Goal: Information Seeking & Learning: Learn about a topic

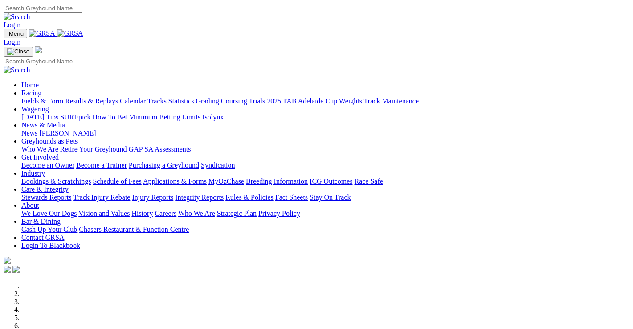
click at [41, 89] on link "Racing" at bounding box center [31, 93] width 20 height 8
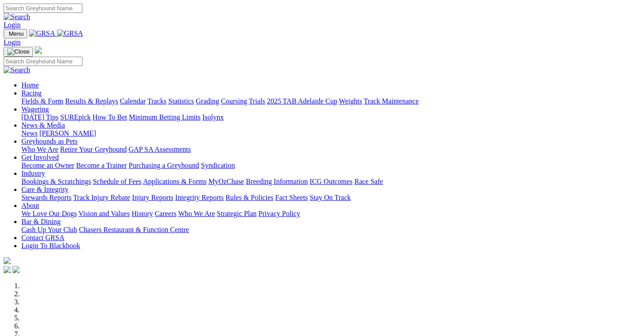
click at [41, 89] on link "Racing" at bounding box center [31, 93] width 20 height 8
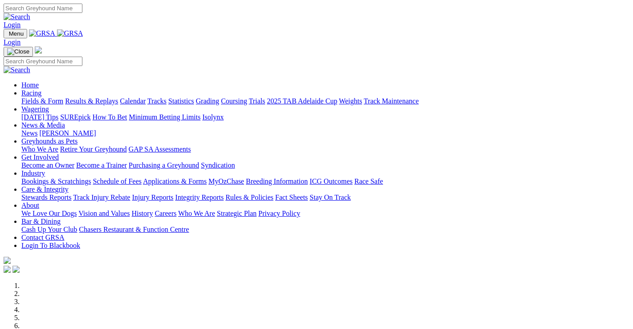
click at [94, 97] on link "Results & Replays" at bounding box center [91, 101] width 53 height 8
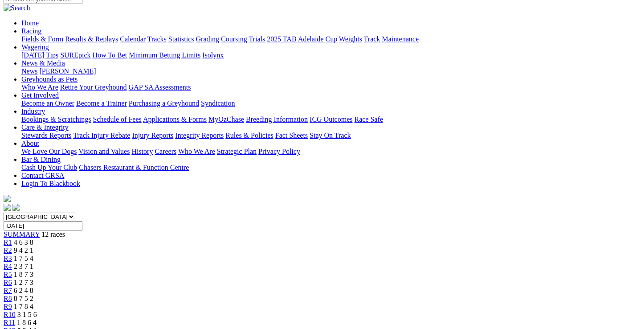
scroll to position [45, 0]
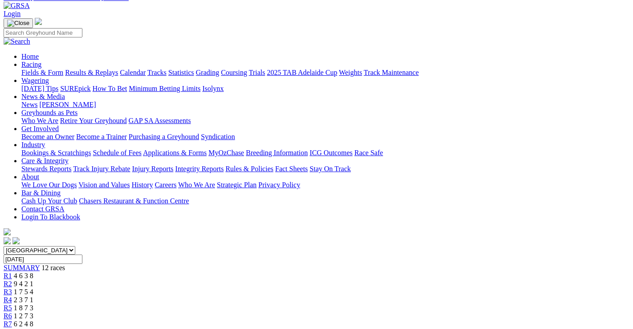
click at [33, 280] on span "9 4 2 1" at bounding box center [24, 284] width 20 height 8
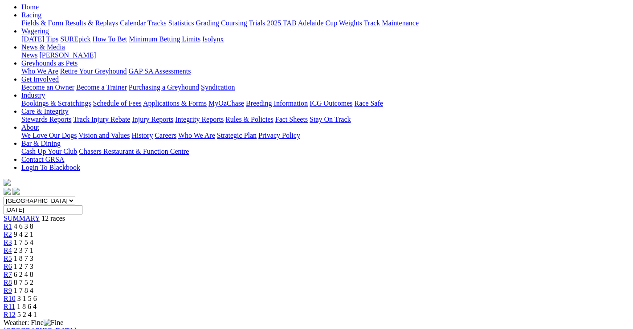
scroll to position [89, 0]
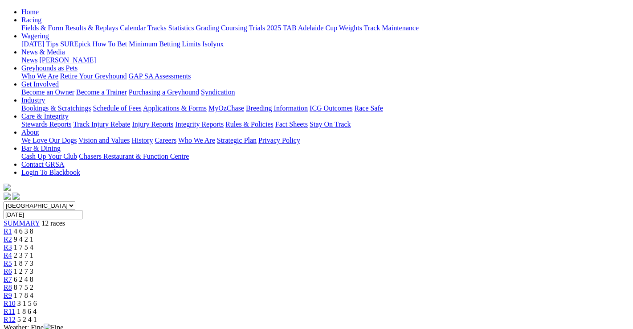
click at [33, 243] on span "1 7 5 4" at bounding box center [24, 247] width 20 height 8
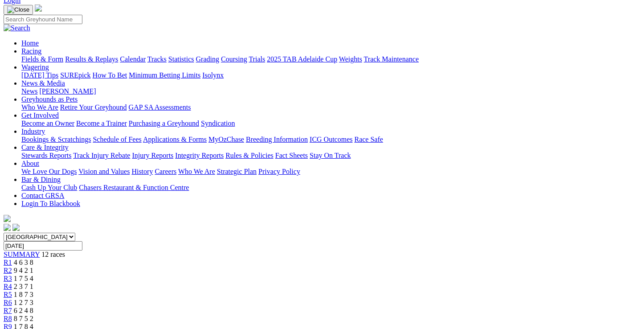
scroll to position [45, 0]
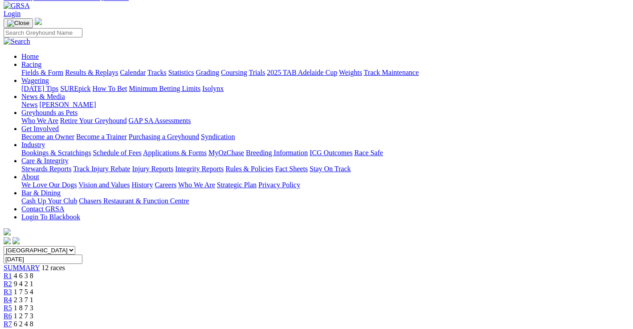
click at [33, 296] on span "2 3 7 1" at bounding box center [24, 300] width 20 height 8
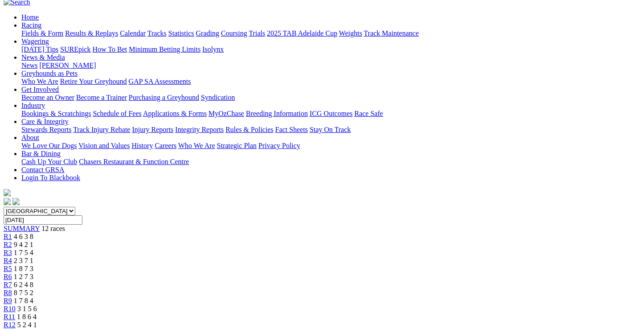
scroll to position [45, 0]
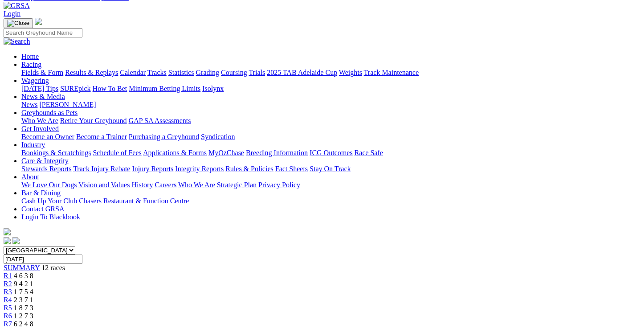
click at [33, 304] on span "1 8 7 3" at bounding box center [24, 308] width 20 height 8
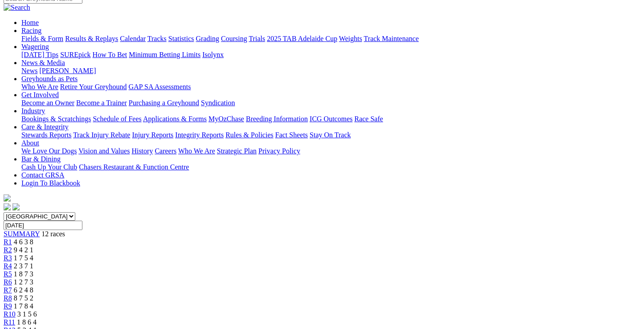
scroll to position [134, 0]
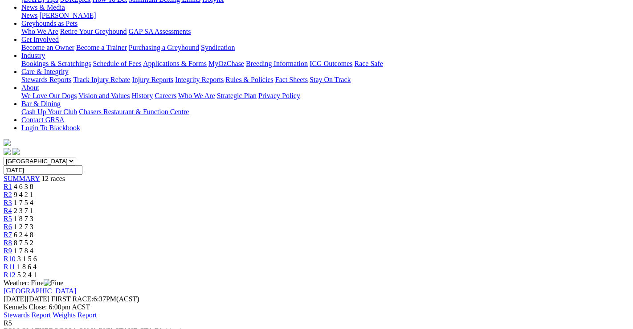
click at [33, 223] on span "1 2 7 3" at bounding box center [24, 227] width 20 height 8
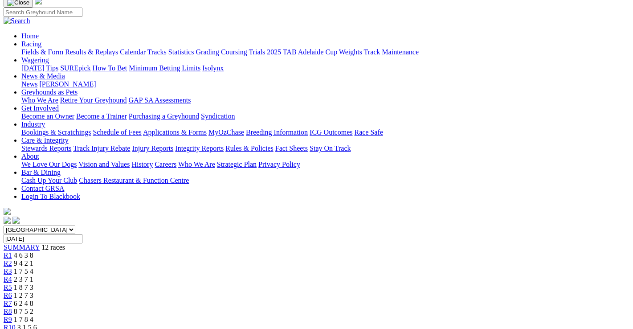
scroll to position [45, 0]
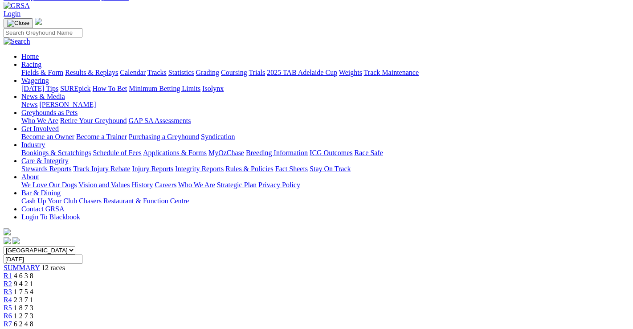
click at [33, 320] on span "6 2 4 8" at bounding box center [24, 324] width 20 height 8
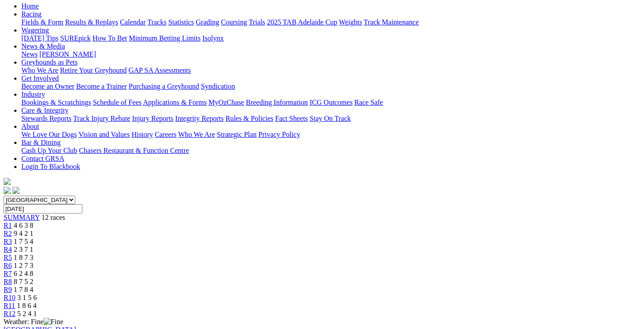
scroll to position [89, 0]
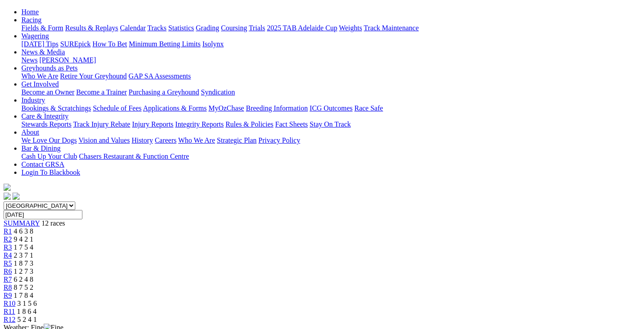
click at [410, 284] on div "R8 8 7 5 2" at bounding box center [317, 288] width 626 height 8
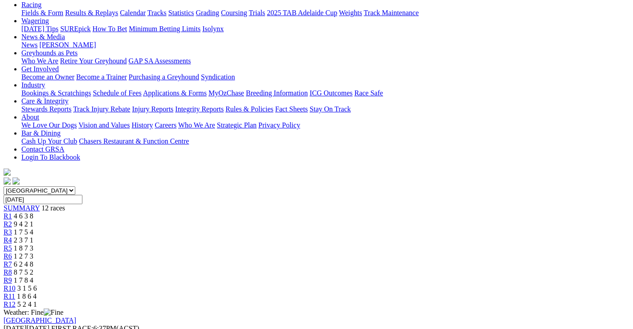
scroll to position [45, 0]
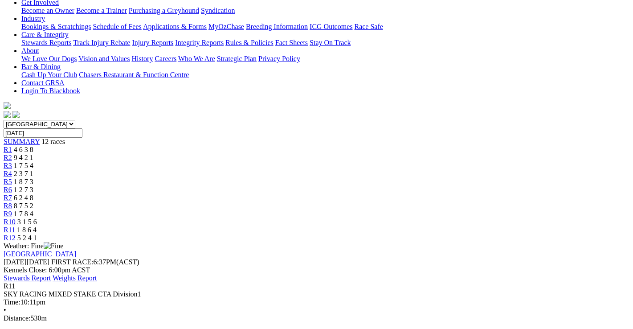
scroll to position [178, 0]
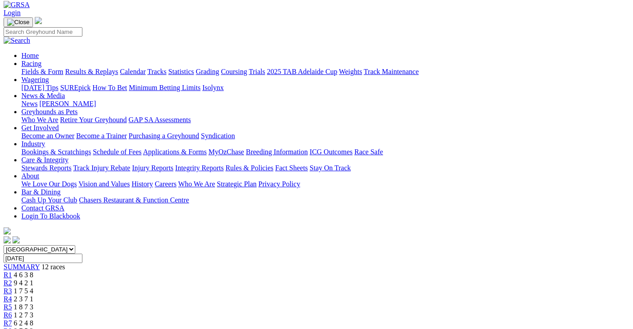
scroll to position [45, 0]
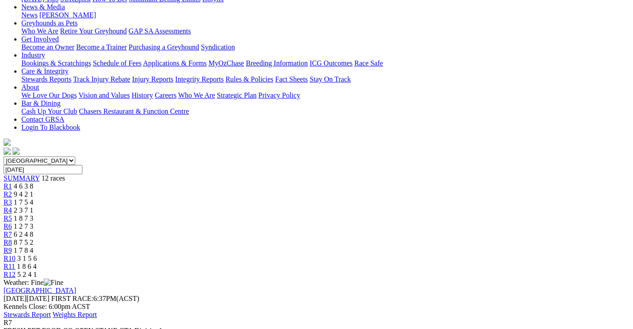
scroll to position [134, 0]
click at [33, 199] on span "1 7 5 4" at bounding box center [24, 203] width 20 height 8
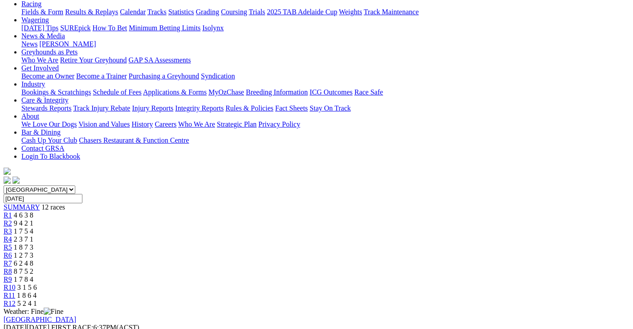
scroll to position [89, 0]
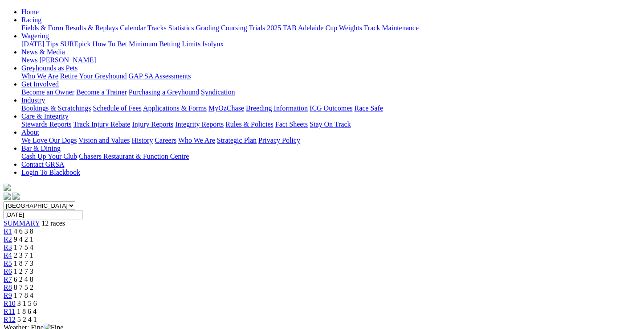
click at [12, 251] on span "R4" at bounding box center [8, 255] width 8 height 8
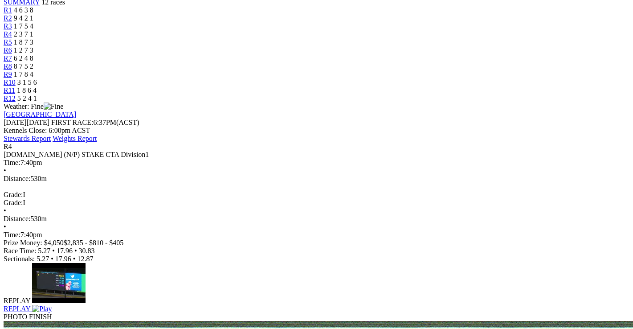
scroll to position [312, 0]
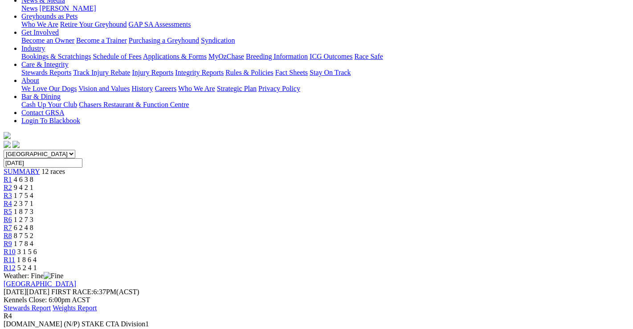
scroll to position [134, 0]
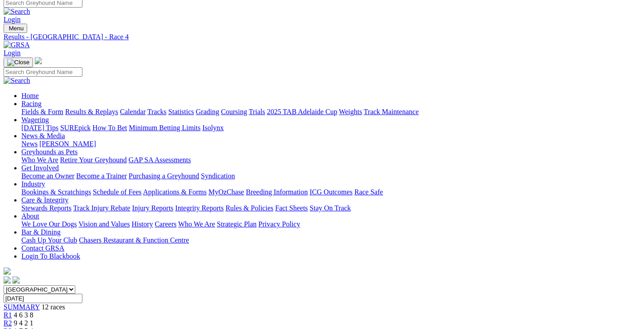
scroll to position [0, 0]
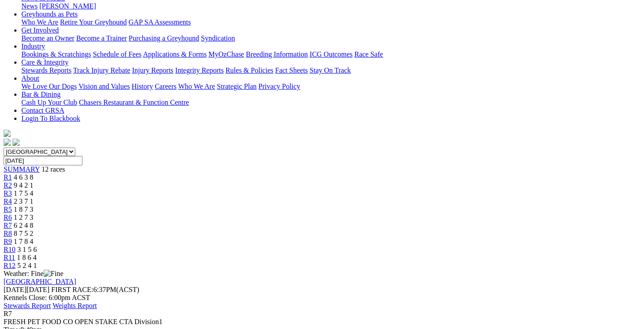
scroll to position [134, 0]
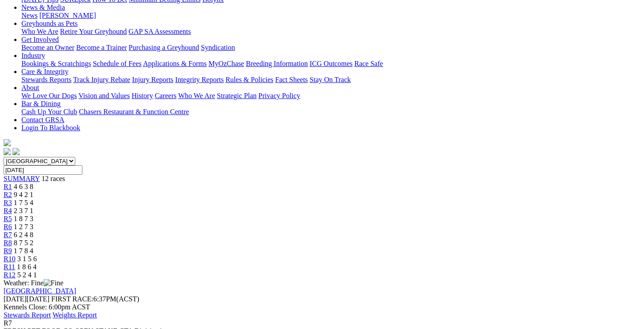
click at [37, 263] on span "1 8 6 4" at bounding box center [27, 267] width 20 height 8
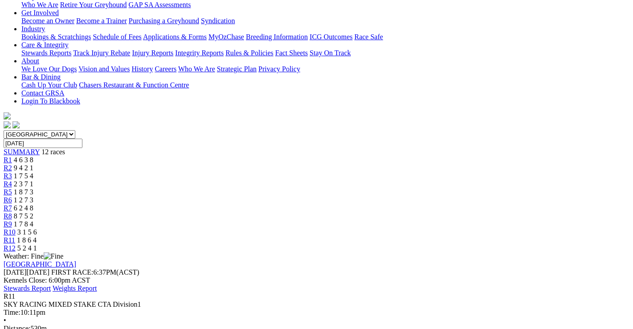
scroll to position [178, 0]
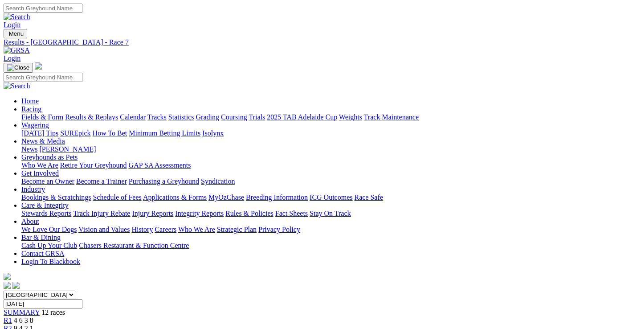
click at [24, 113] on link "Fields & Form" at bounding box center [42, 117] width 42 height 8
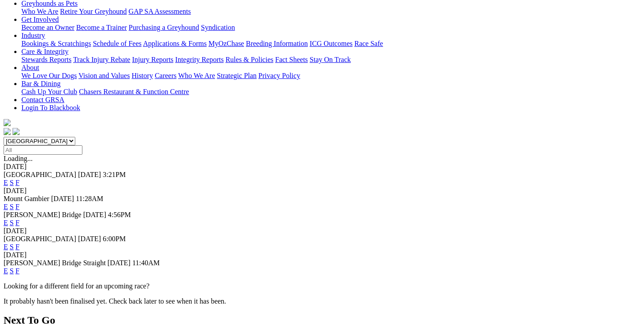
scroll to position [178, 0]
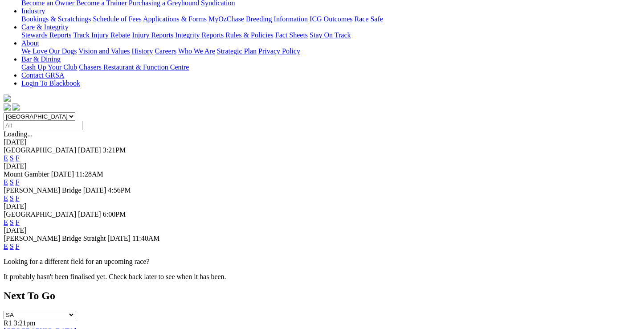
click at [20, 218] on link "F" at bounding box center [18, 222] width 4 height 8
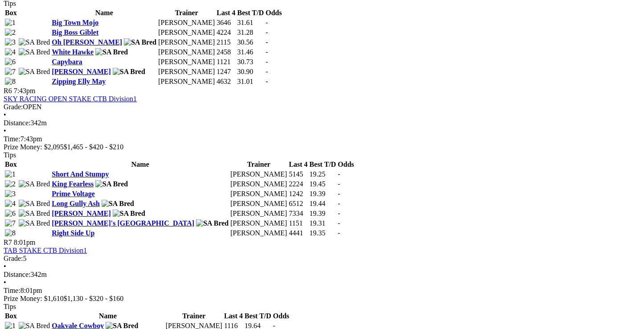
scroll to position [1159, 0]
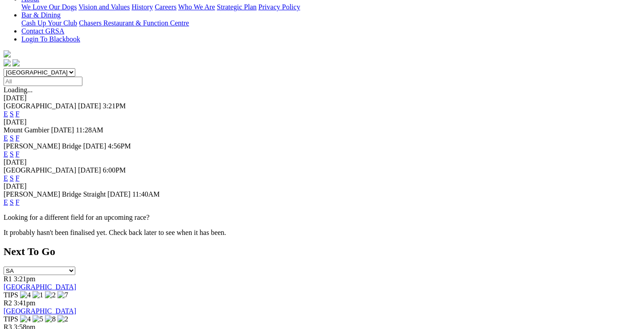
scroll to position [223, 0]
click at [20, 198] on link "F" at bounding box center [18, 202] width 4 height 8
